Goal: Information Seeking & Learning: Learn about a topic

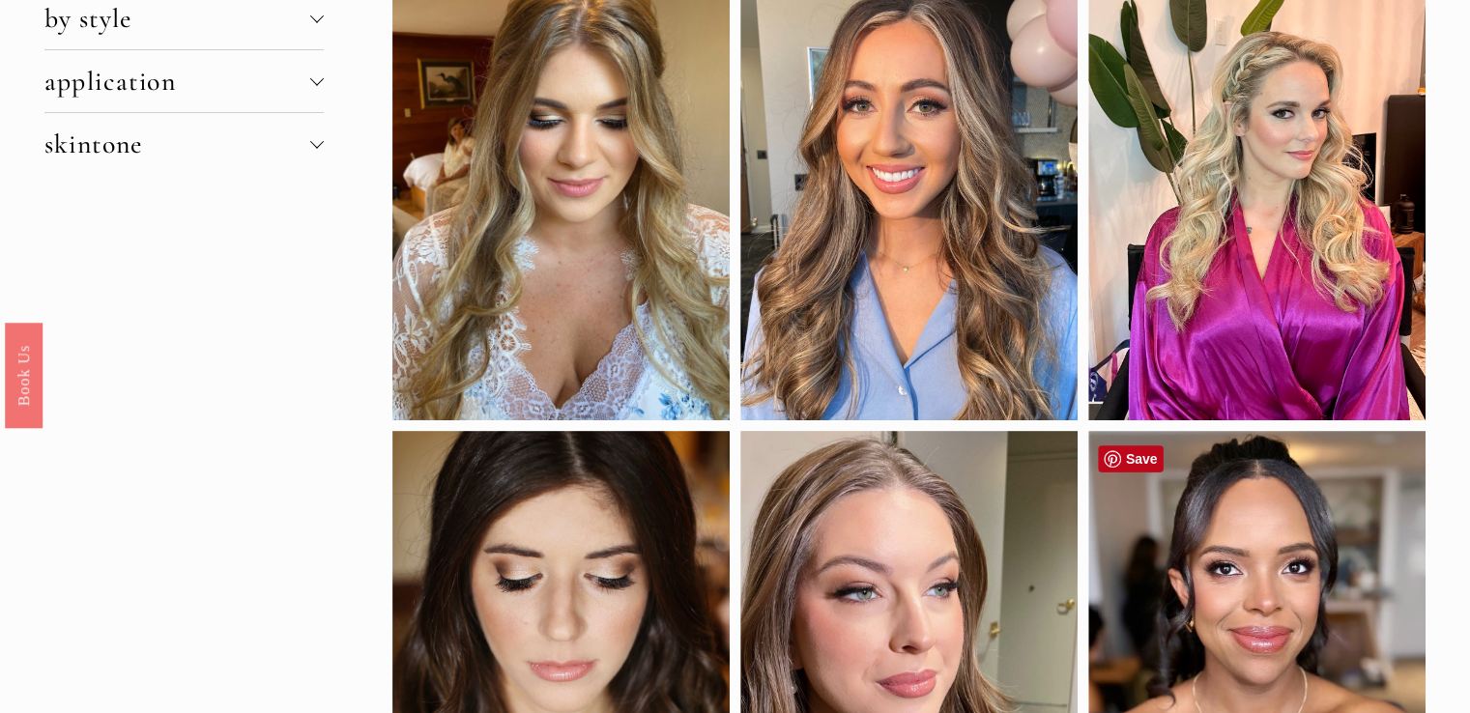
scroll to position [290, 0]
click at [584, 503] on div at bounding box center [560, 647] width 337 height 433
click at [541, 589] on div at bounding box center [560, 647] width 337 height 433
